Goal: Unclear: Unclear

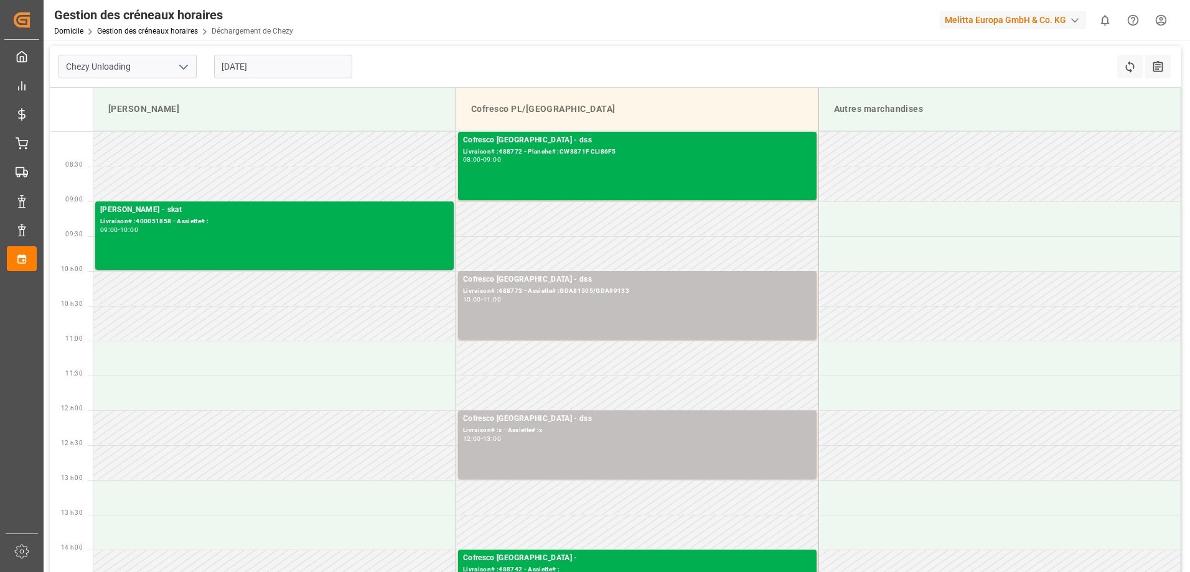
scroll to position [124, 0]
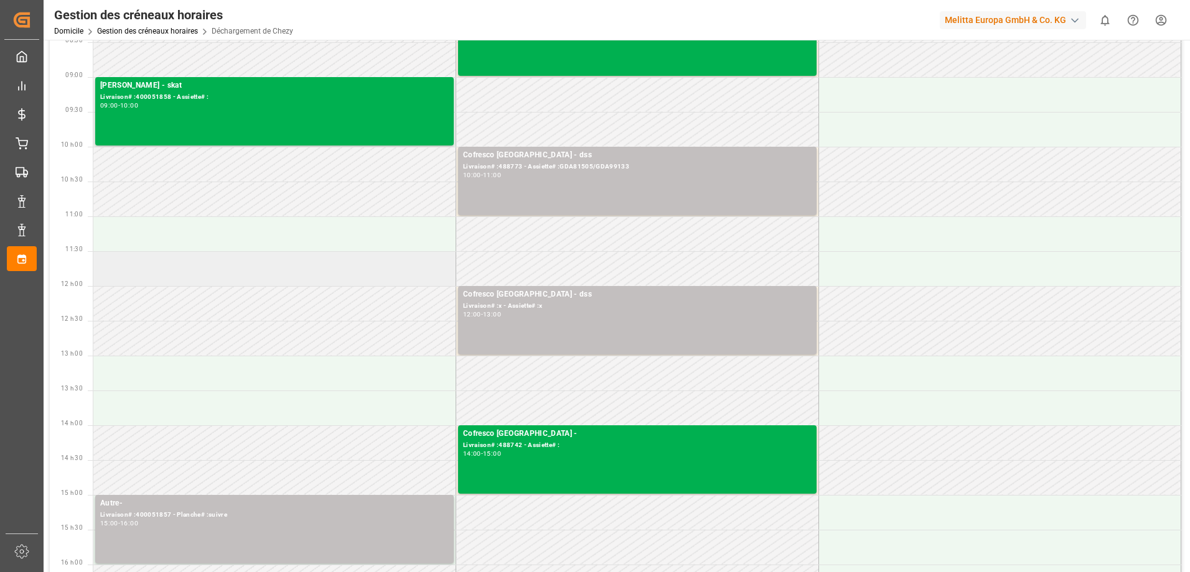
scroll to position [187, 0]
